Goal: Task Accomplishment & Management: Use online tool/utility

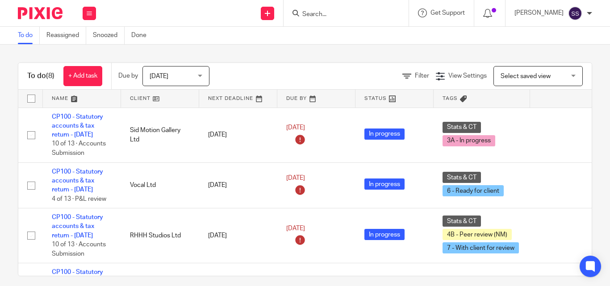
drag, startPoint x: 358, startPoint y: 17, endPoint x: 353, endPoint y: 9, distance: 10.0
click at [357, 16] on input "Search" at bounding box center [341, 15] width 80 height 8
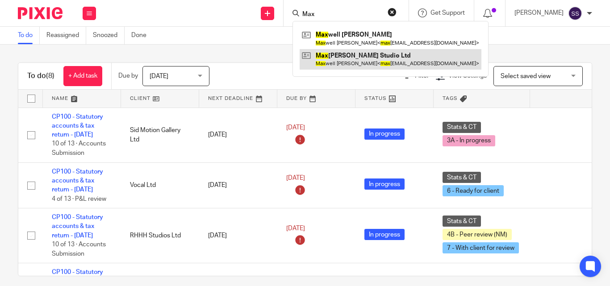
type input "Max"
click at [361, 63] on link at bounding box center [391, 59] width 182 height 21
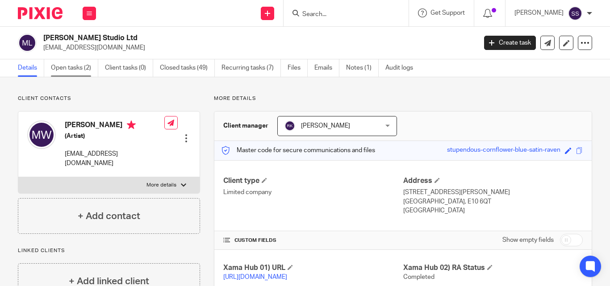
click at [81, 67] on link "Open tasks (2)" at bounding box center [74, 67] width 47 height 17
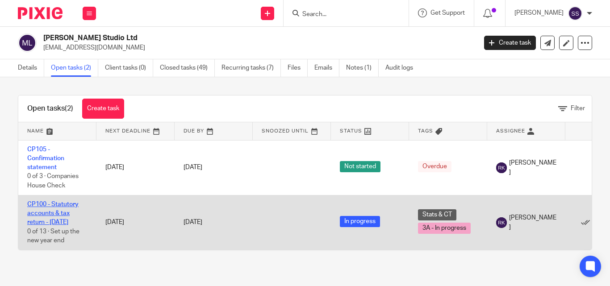
click at [46, 212] on link "CP100 - Statutory accounts & tax return - [DATE]" at bounding box center [52, 213] width 51 height 25
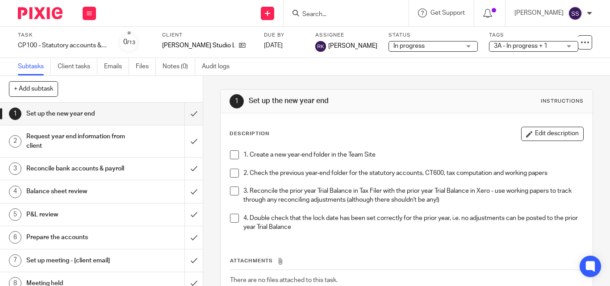
click at [78, 115] on h1 "Set up the new year end" at bounding box center [76, 113] width 100 height 13
click at [233, 154] on span at bounding box center [234, 154] width 9 height 9
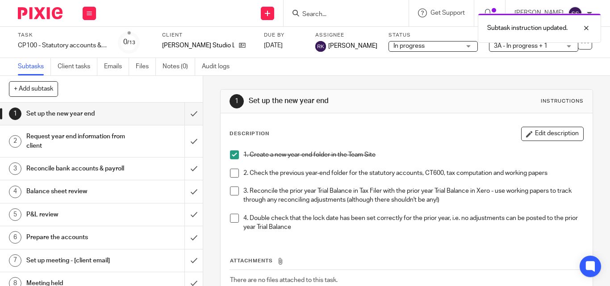
click at [231, 171] on span at bounding box center [234, 173] width 9 height 9
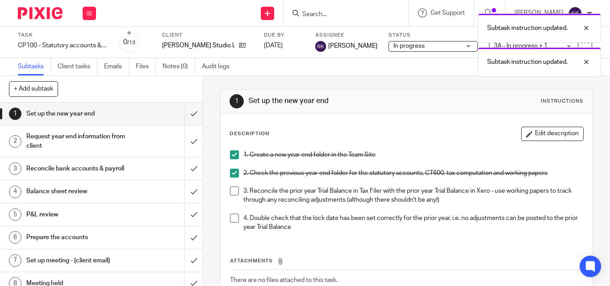
click at [230, 189] on span at bounding box center [234, 191] width 9 height 9
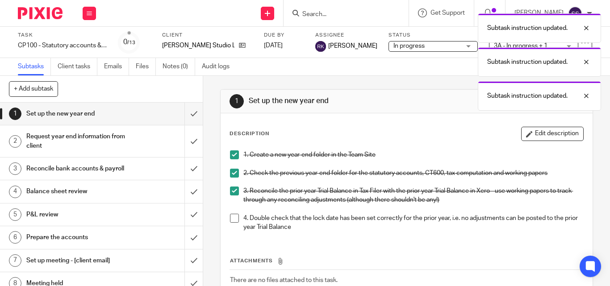
click at [231, 217] on span at bounding box center [234, 218] width 9 height 9
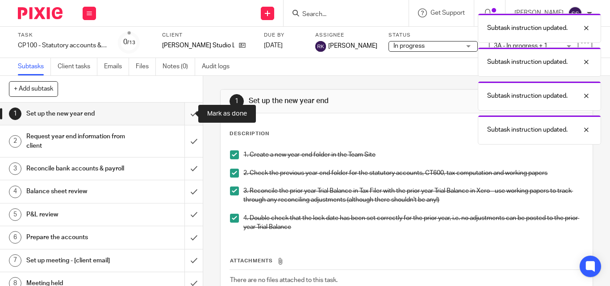
click at [183, 114] on input "submit" at bounding box center [101, 114] width 203 height 22
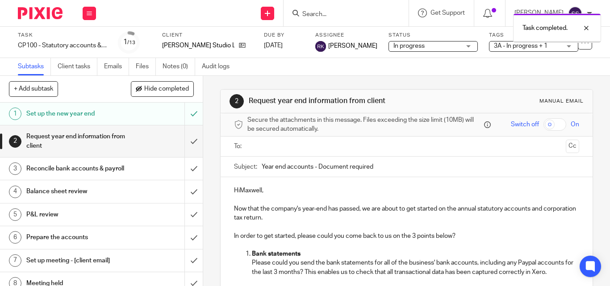
click at [72, 169] on h1 "Reconcile bank accounts & payroll" at bounding box center [76, 168] width 100 height 13
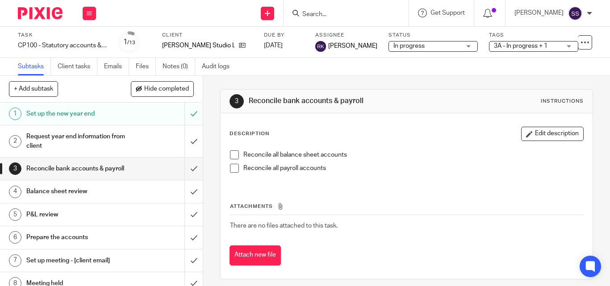
click at [235, 158] on span at bounding box center [234, 154] width 9 height 9
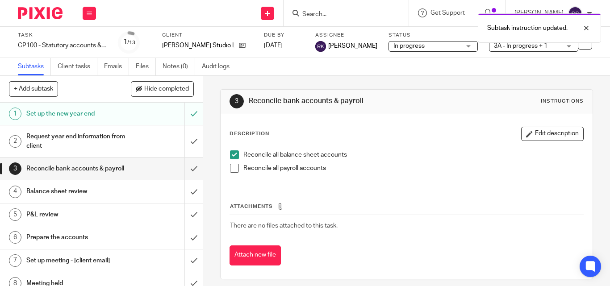
click at [234, 167] on span at bounding box center [234, 168] width 9 height 9
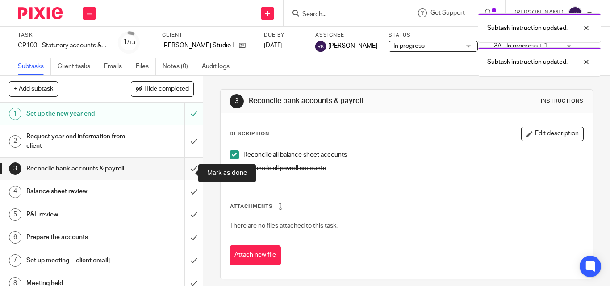
click at [185, 174] on input "submit" at bounding box center [101, 169] width 203 height 22
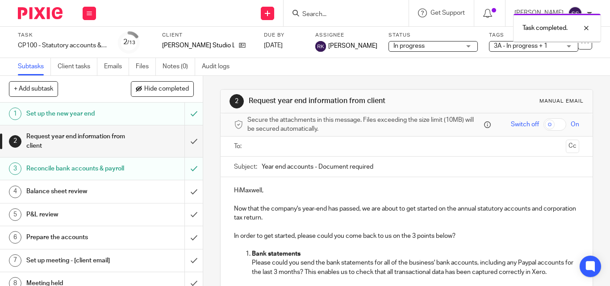
click at [76, 198] on h1 "Balance sheet review" at bounding box center [76, 191] width 100 height 13
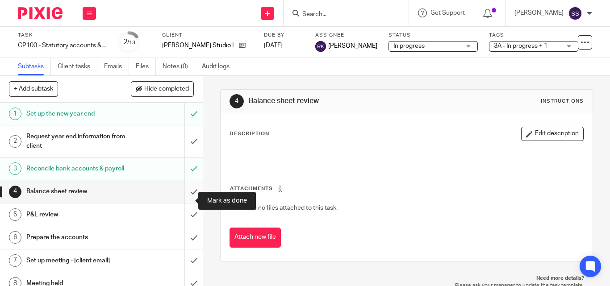
click at [185, 202] on input "submit" at bounding box center [101, 191] width 203 height 22
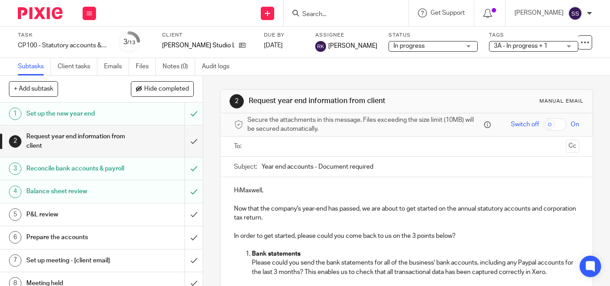
click at [355, 18] on input "Search" at bounding box center [341, 15] width 80 height 8
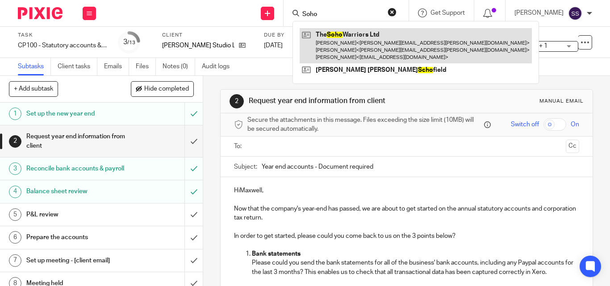
type input "Soho"
click at [361, 37] on link at bounding box center [416, 45] width 232 height 35
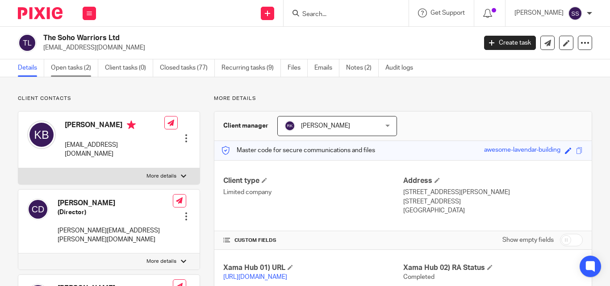
click at [78, 68] on link "Open tasks (2)" at bounding box center [74, 67] width 47 height 17
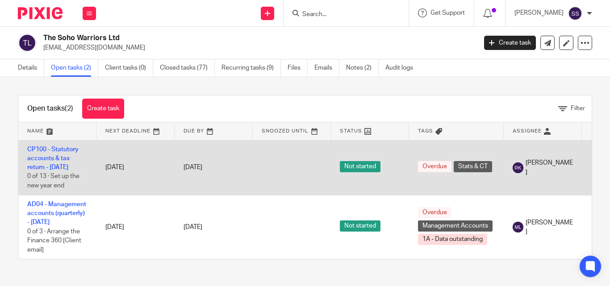
click at [63, 154] on td "CP100 - Statutory accounts & tax return - [DATE] 0 of 13 · Set up the new year …" at bounding box center [57, 167] width 78 height 55
click at [57, 161] on link "CP100 - Statutory accounts & tax return - [DATE]" at bounding box center [52, 158] width 51 height 25
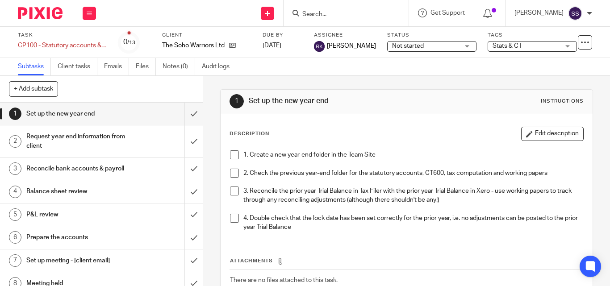
click at [418, 44] on span "Not started" at bounding box center [408, 46] width 32 height 6
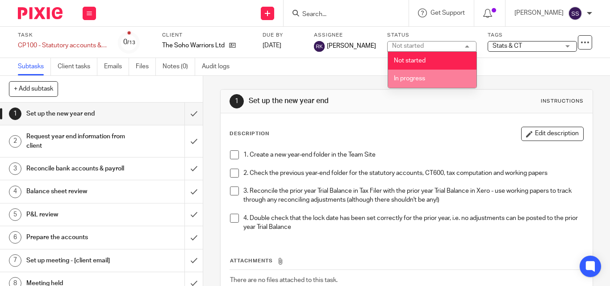
click at [414, 80] on span "In progress" at bounding box center [409, 78] width 31 height 6
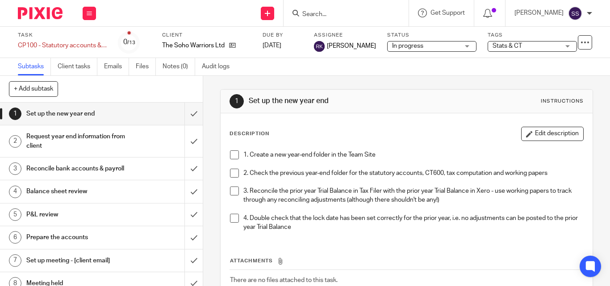
click at [518, 45] on span "Stats & CT" at bounding box center [506, 46] width 29 height 6
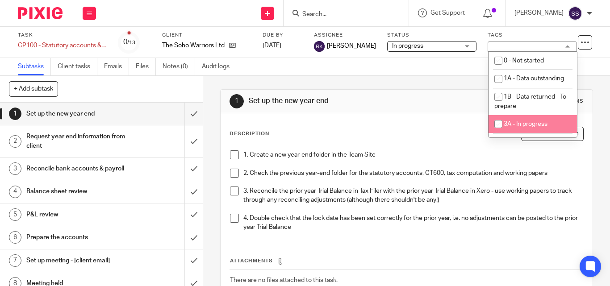
click at [499, 131] on input "checkbox" at bounding box center [498, 124] width 17 height 17
checkbox input "true"
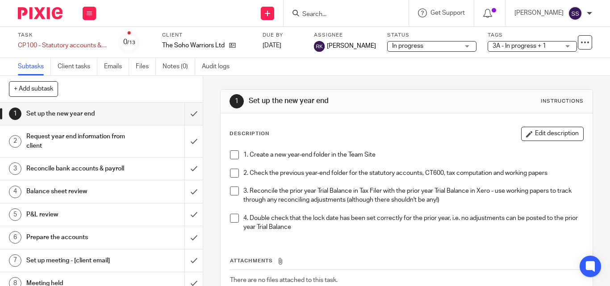
click at [395, 70] on div "Subtasks Client tasks Emails Files Notes (0) Audit logs" at bounding box center [305, 67] width 610 height 18
